Goal: Transaction & Acquisition: Purchase product/service

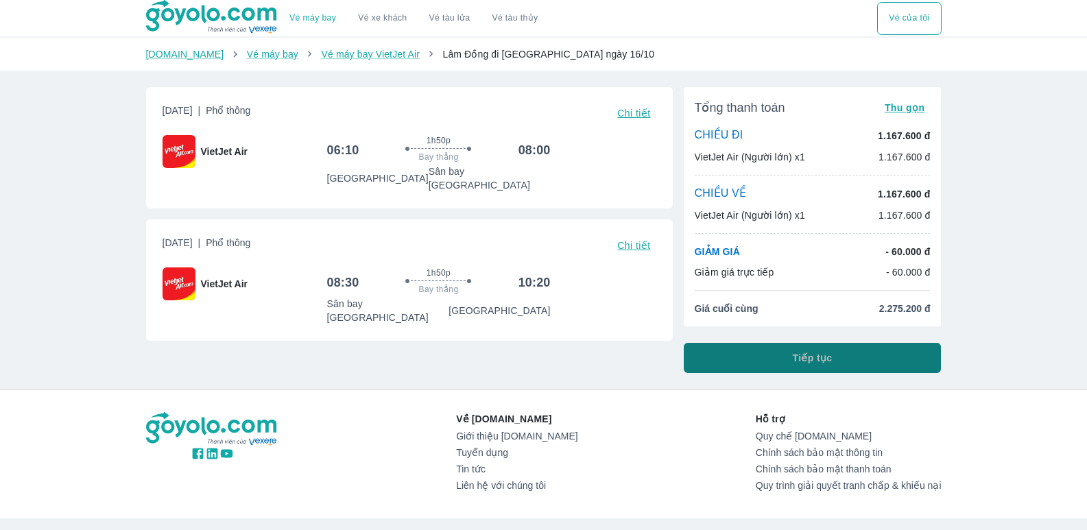
click at [816, 352] on span "Tiếp tục" at bounding box center [812, 358] width 40 height 14
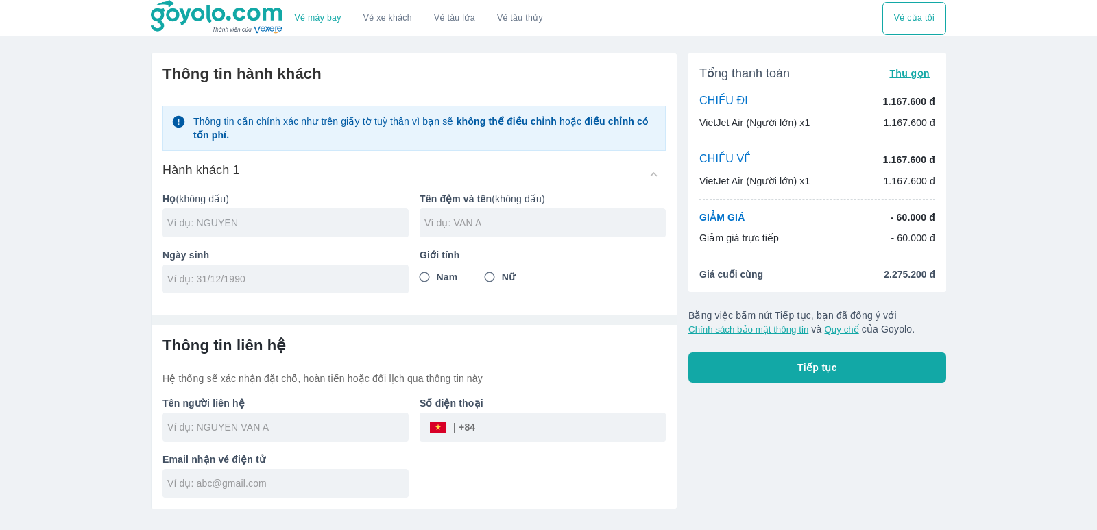
click at [319, 226] on input "text" at bounding box center [287, 223] width 241 height 14
type input "D"
type input "DANG"
click at [455, 228] on input "text" at bounding box center [544, 223] width 241 height 14
type input "THI DIU"
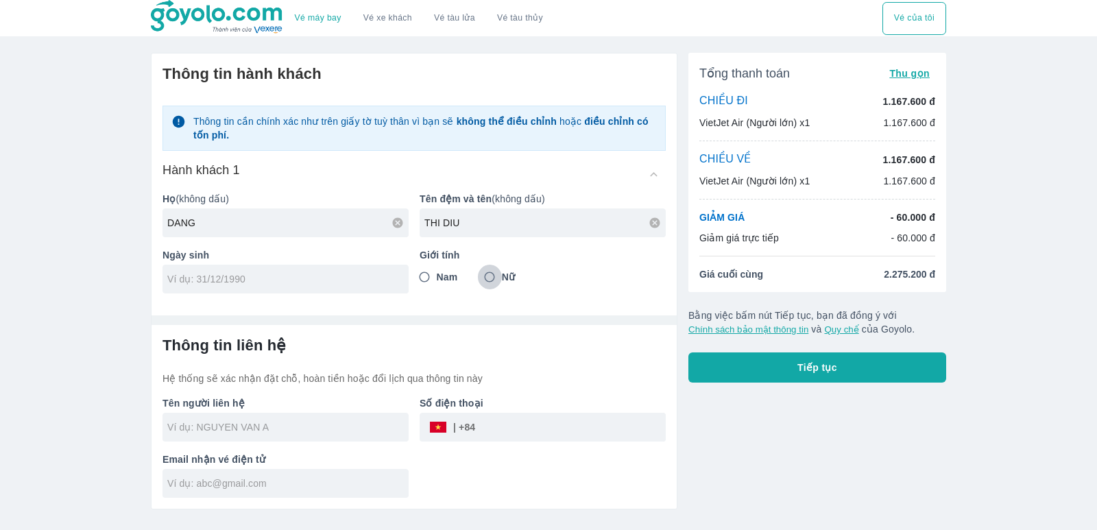
click at [486, 277] on input "Nữ" at bounding box center [489, 277] width 25 height 25
radio input "true"
click at [245, 280] on input "tel" at bounding box center [281, 279] width 228 height 14
type input "06/09/2001"
click at [506, 436] on input "tel" at bounding box center [570, 427] width 191 height 33
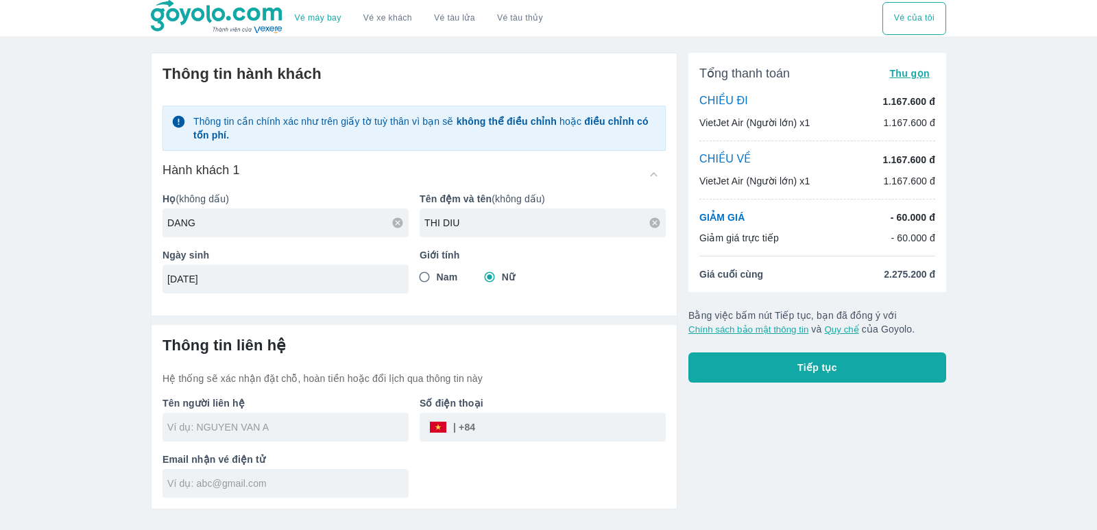
type input "DANG"
type input "DANG THI DIU"
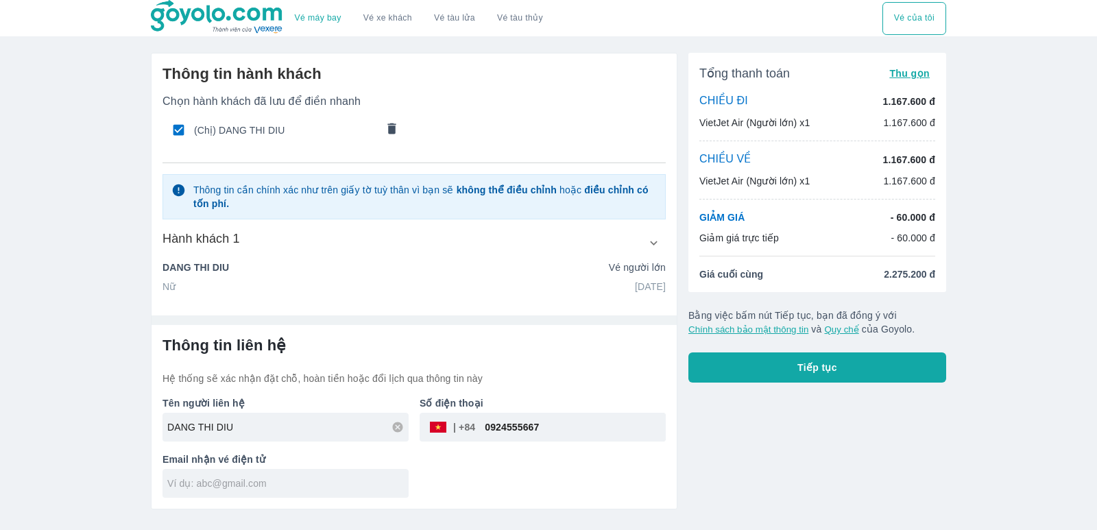
type input "0924555667"
click at [248, 478] on input "text" at bounding box center [287, 483] width 241 height 14
type input "d"
type input "đ"
type input "dangdiu2011@GMAIL.COM"
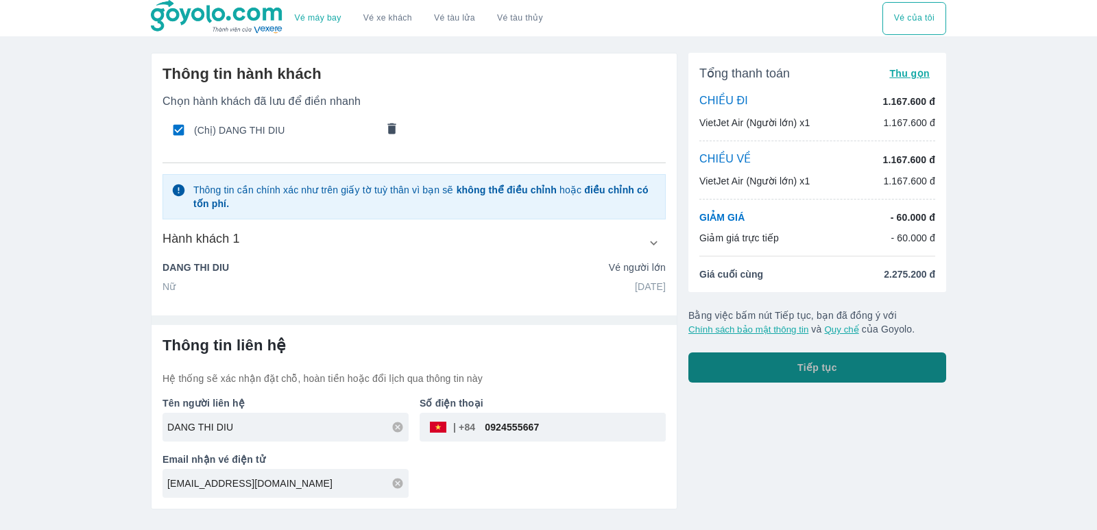
click at [743, 367] on button "Tiếp tục" at bounding box center [817, 367] width 258 height 30
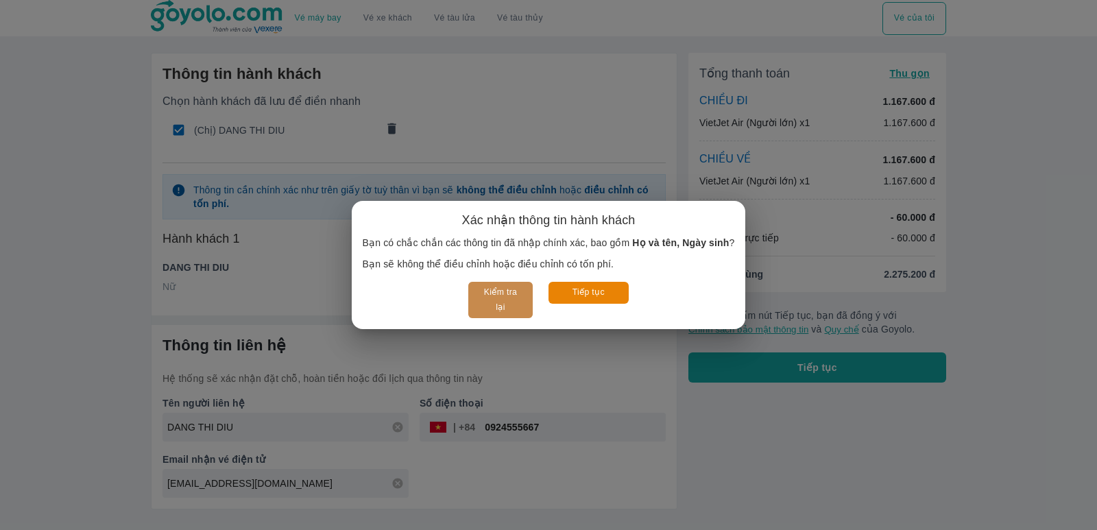
click at [500, 311] on button "Kiểm tra lại" at bounding box center [500, 300] width 64 height 36
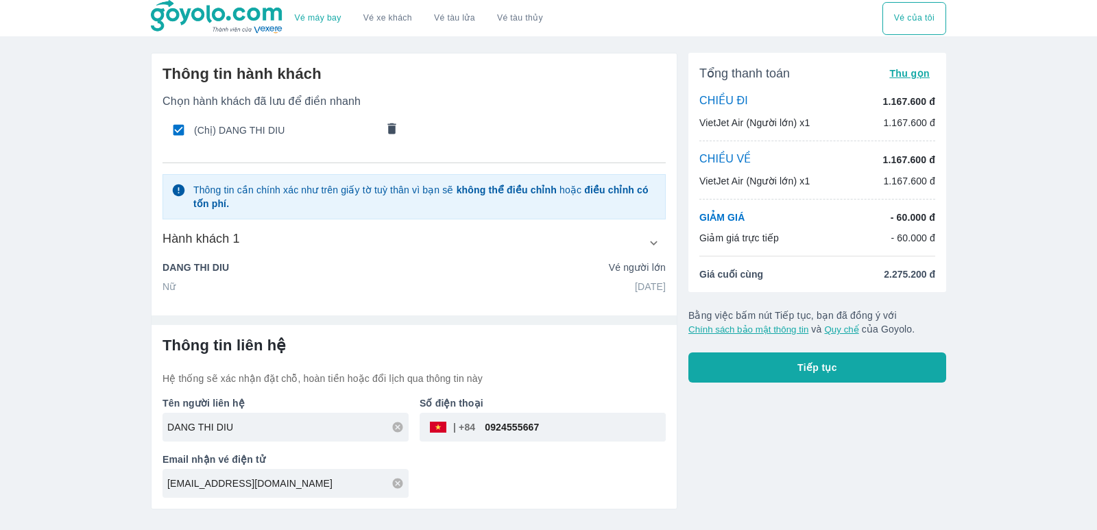
click at [843, 375] on button "Tiếp tục" at bounding box center [817, 367] width 258 height 30
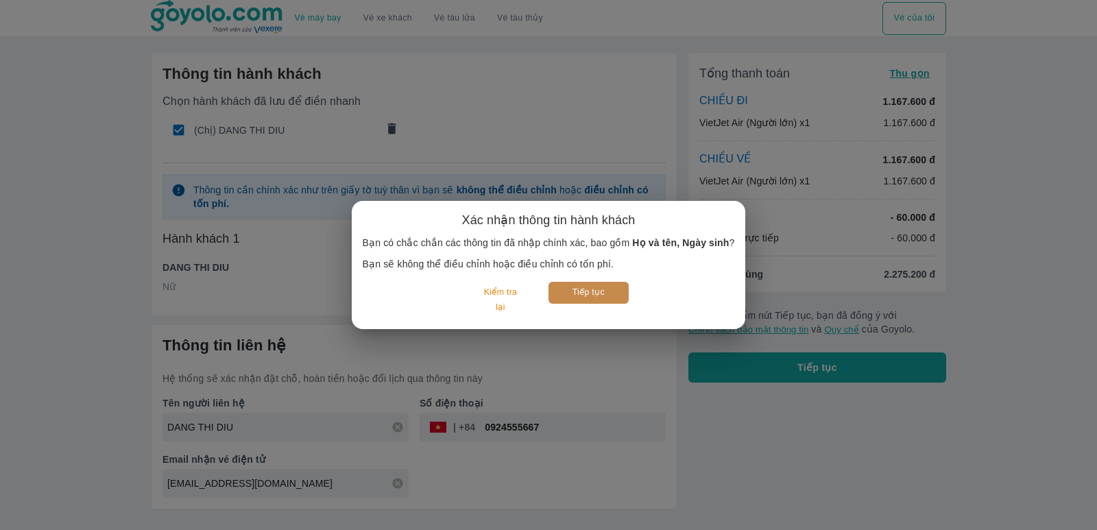
click at [604, 295] on button "Tiếp tục" at bounding box center [588, 292] width 80 height 21
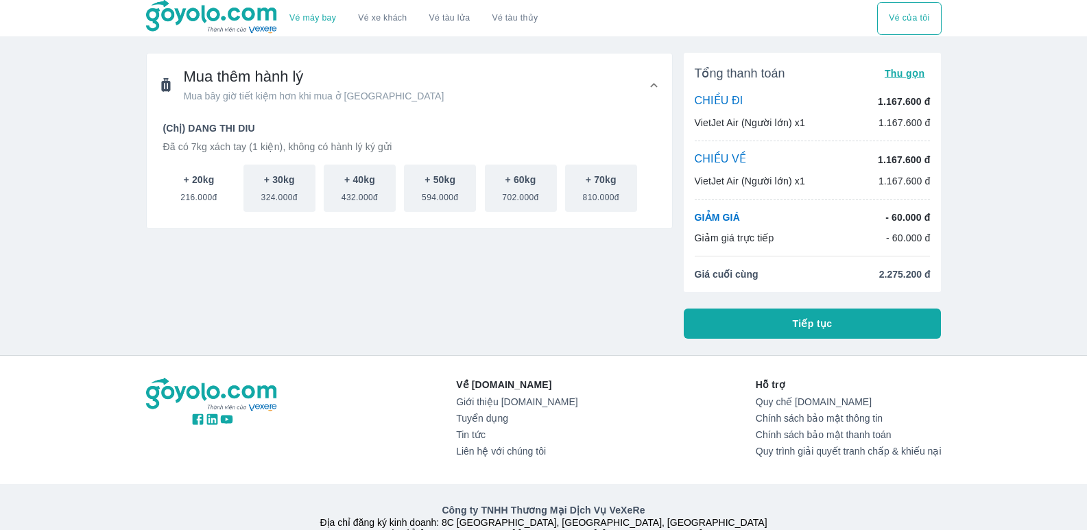
click at [194, 194] on span "216.000đ" at bounding box center [198, 194] width 36 height 16
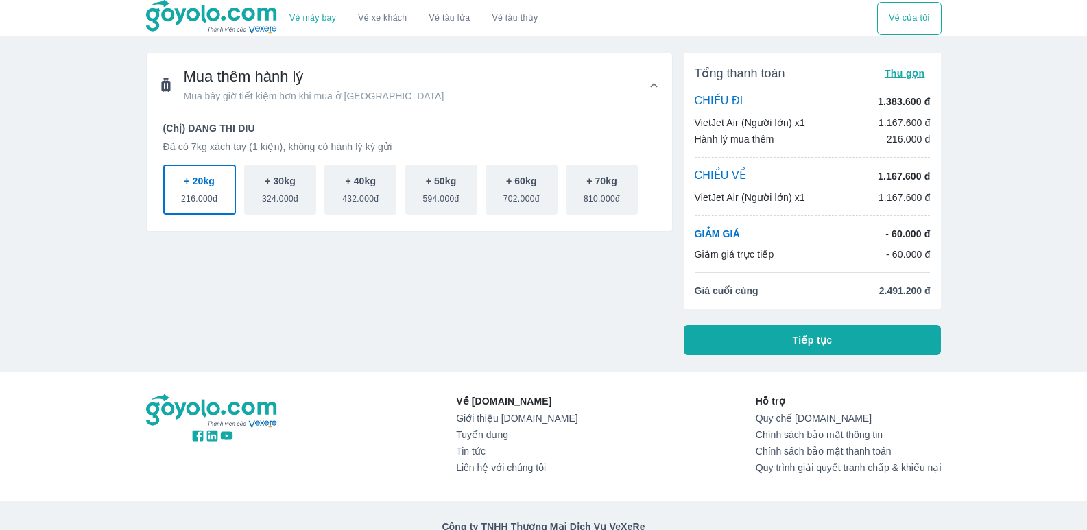
click at [777, 340] on button "Tiếp tục" at bounding box center [812, 340] width 258 height 30
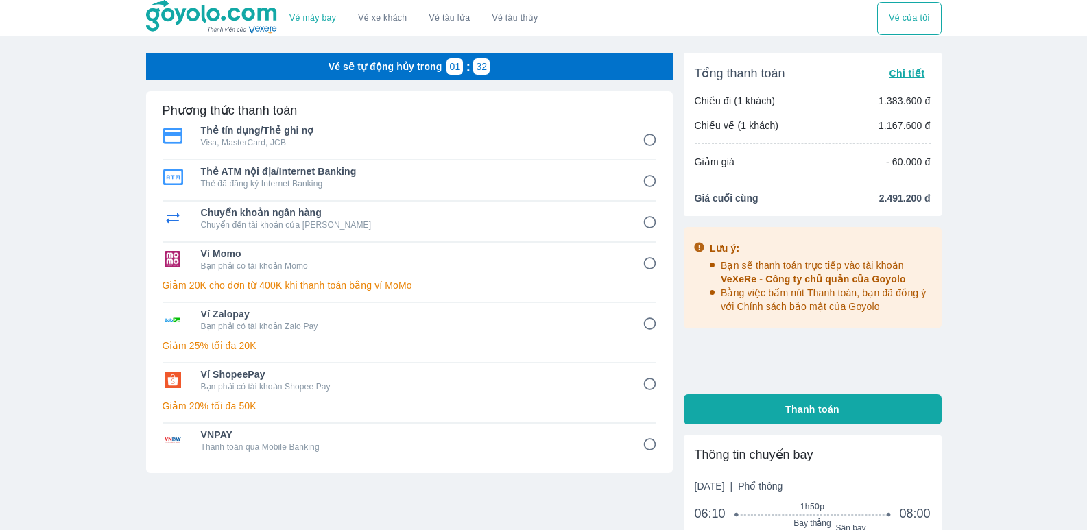
click at [655, 223] on input "3" at bounding box center [649, 222] width 27 height 27
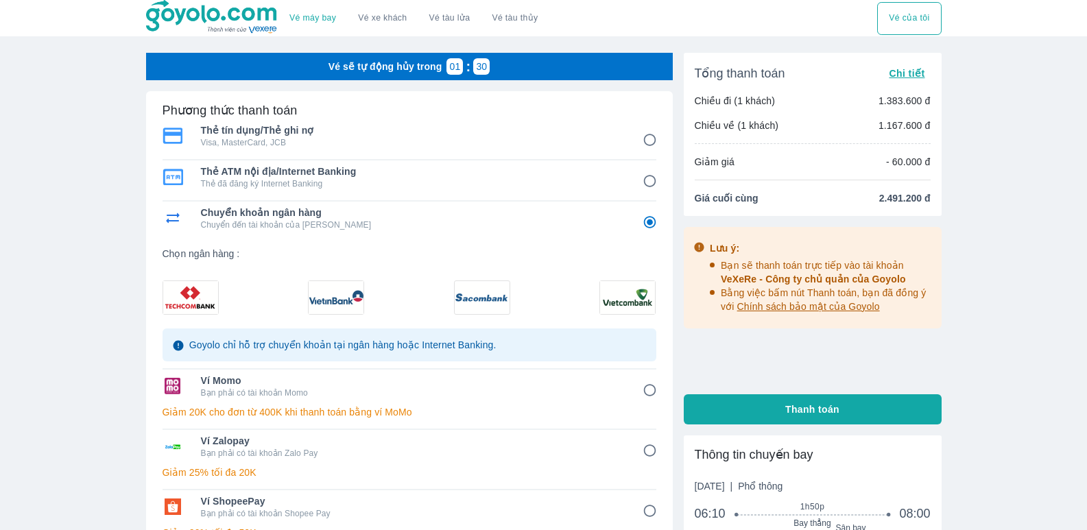
click at [642, 290] on img at bounding box center [627, 297] width 55 height 33
radio input "true"
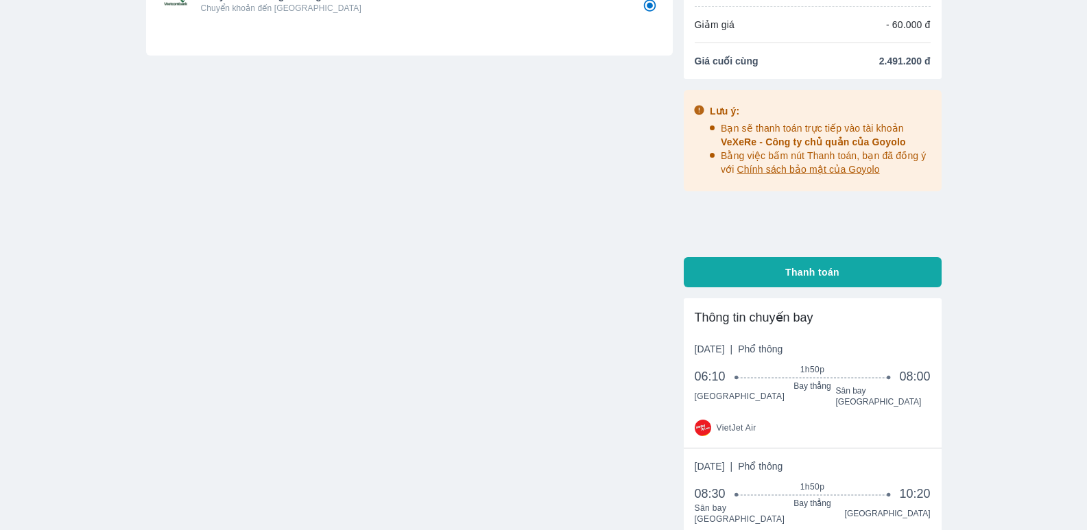
scroll to position [304, 0]
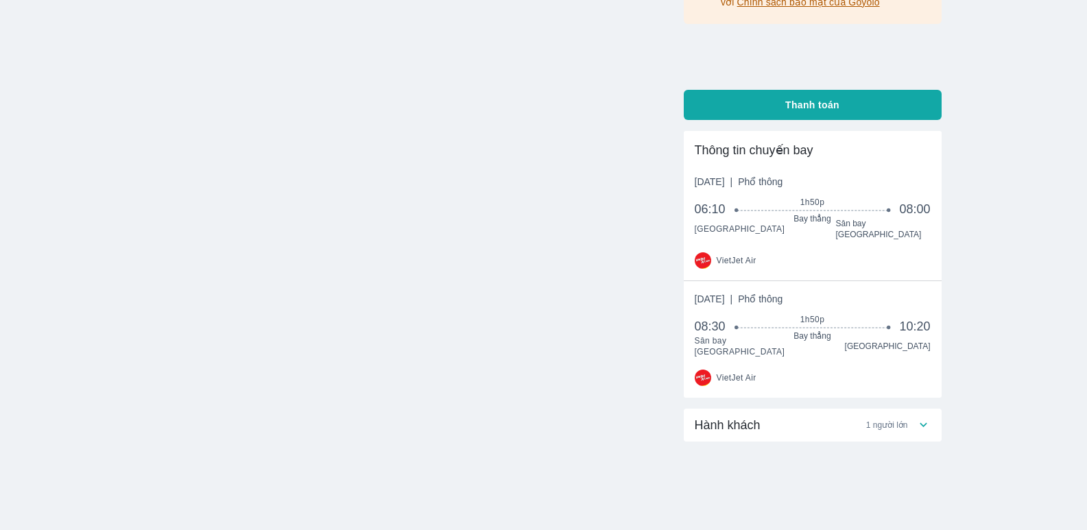
click at [788, 97] on button "Thanh toán" at bounding box center [812, 105] width 258 height 30
radio input "false"
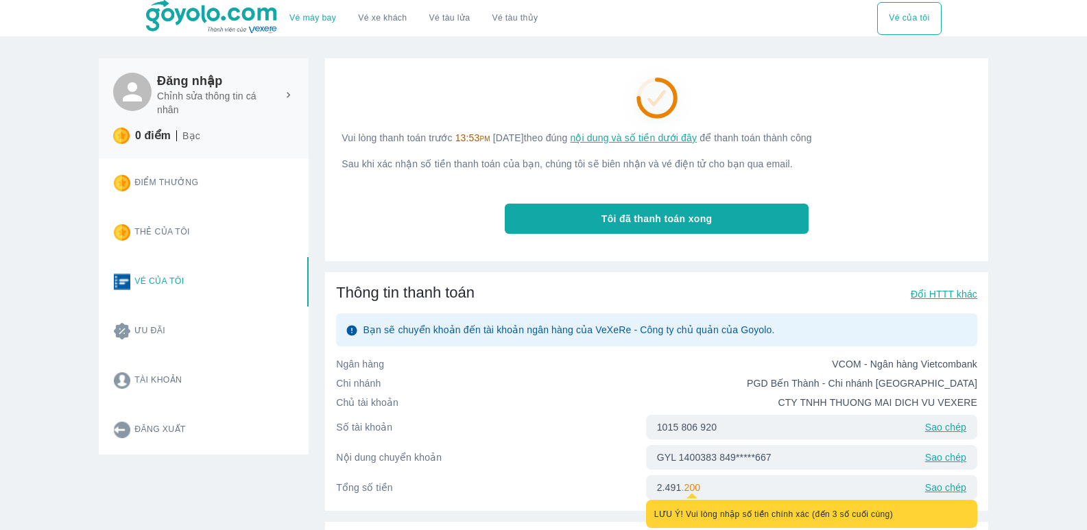
click at [905, 19] on button "Vé của tôi" at bounding box center [909, 18] width 64 height 33
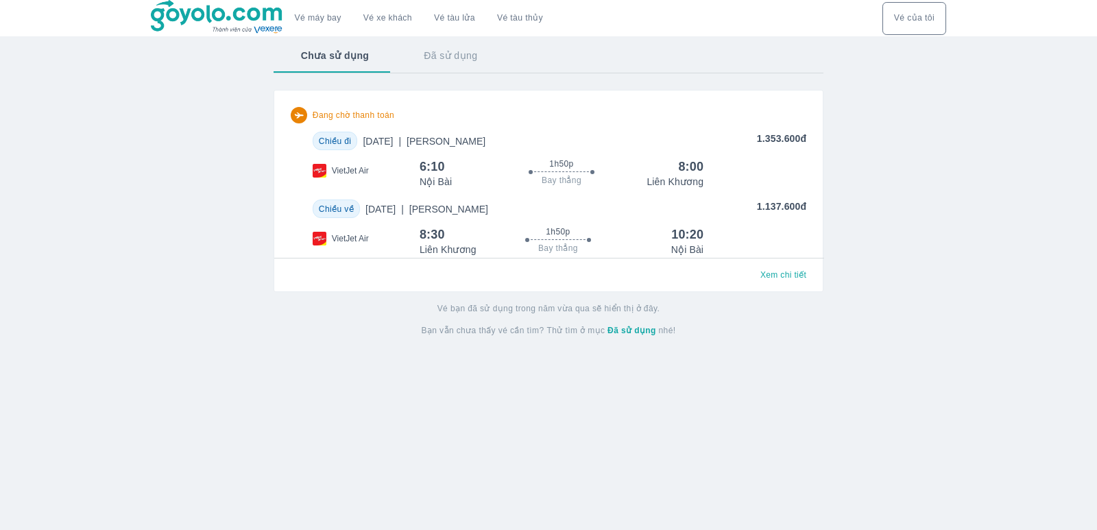
click at [304, 16] on link "Vé máy bay" at bounding box center [318, 18] width 47 height 10
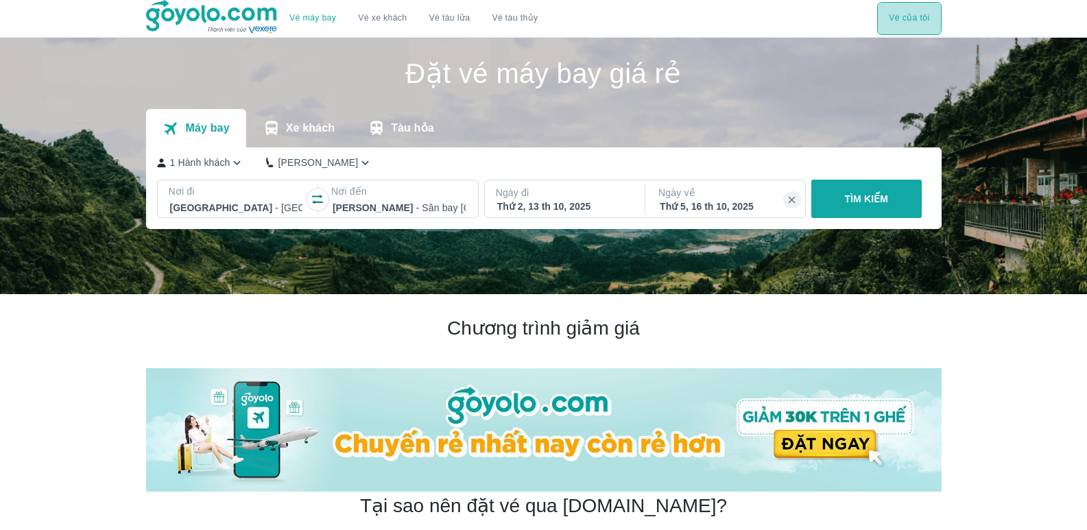
click at [934, 25] on button "Vé của tôi" at bounding box center [909, 18] width 64 height 33
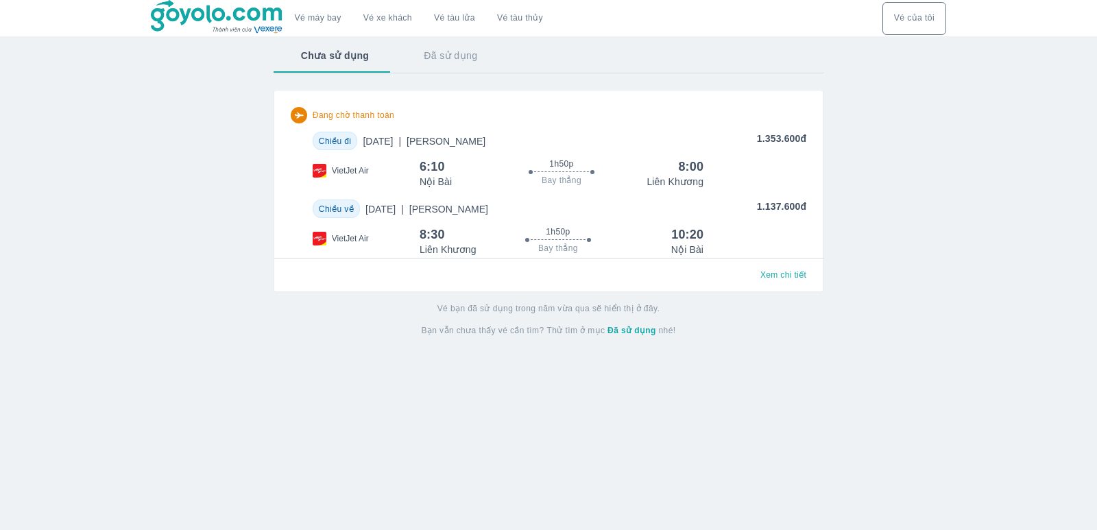
click at [640, 191] on div "Chiều đi Thứ 2, 13 Thg 10 2025 | Phổ Thông 1.353.600đ VietJet Air 6:10 1h50p Ba…" at bounding box center [549, 194] width 516 height 125
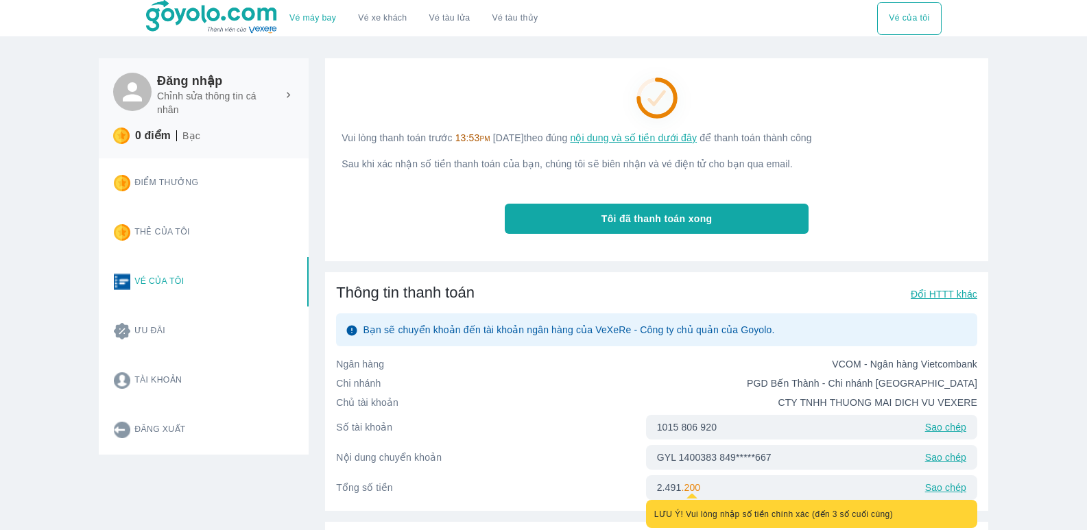
click at [639, 143] on span "nội dung và số tiền dưới đây" at bounding box center [633, 137] width 127 height 11
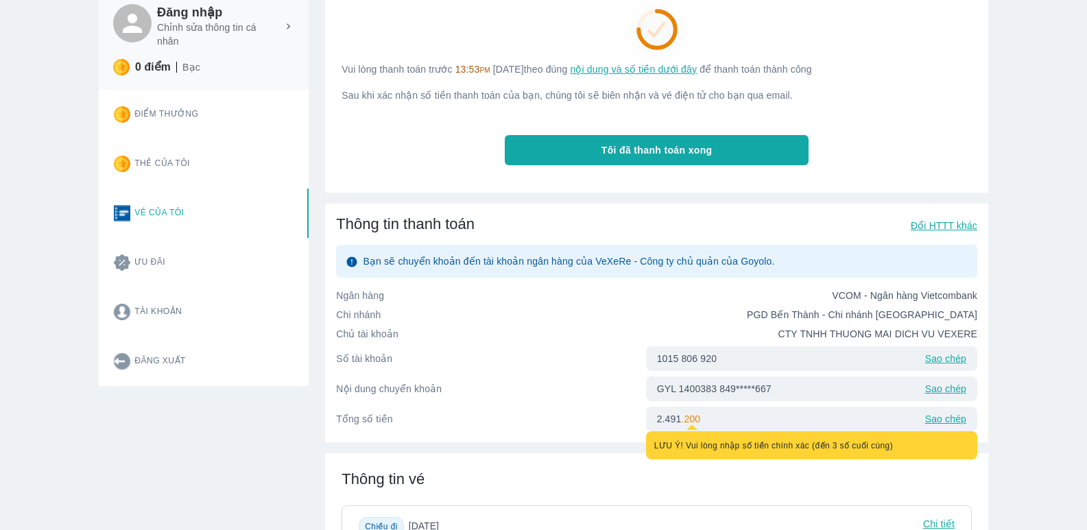
click at [938, 389] on p "Sao chép" at bounding box center [945, 389] width 41 height 14
click at [933, 361] on p "Sao chép" at bounding box center [945, 359] width 41 height 14
click at [947, 424] on p "Sao chép" at bounding box center [945, 419] width 41 height 14
